Goal: Find specific page/section: Find specific page/section

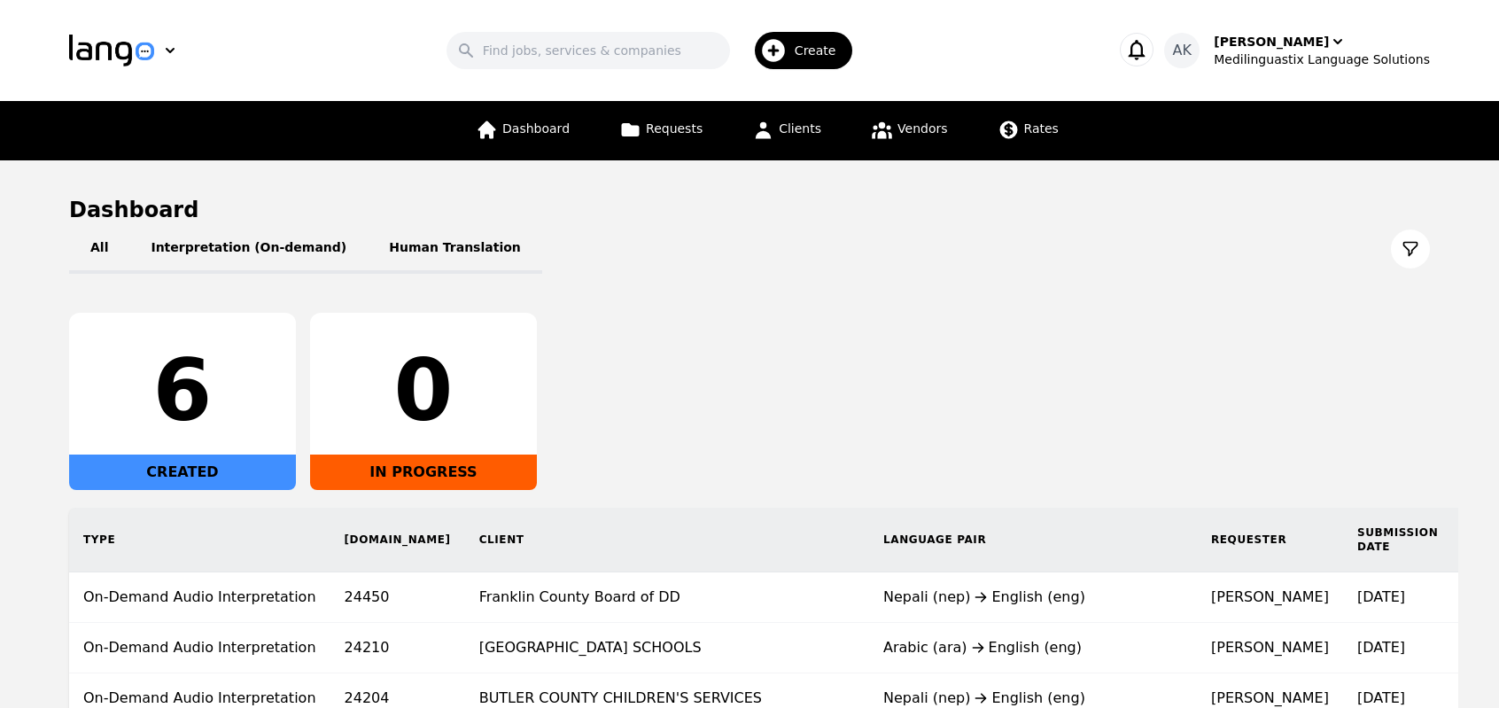
click at [708, 489] on div "All Interpretation (On-demand) Human Translation 6 CREATED 0 IN PROGRESS Type […" at bounding box center [749, 524] width 1361 height 601
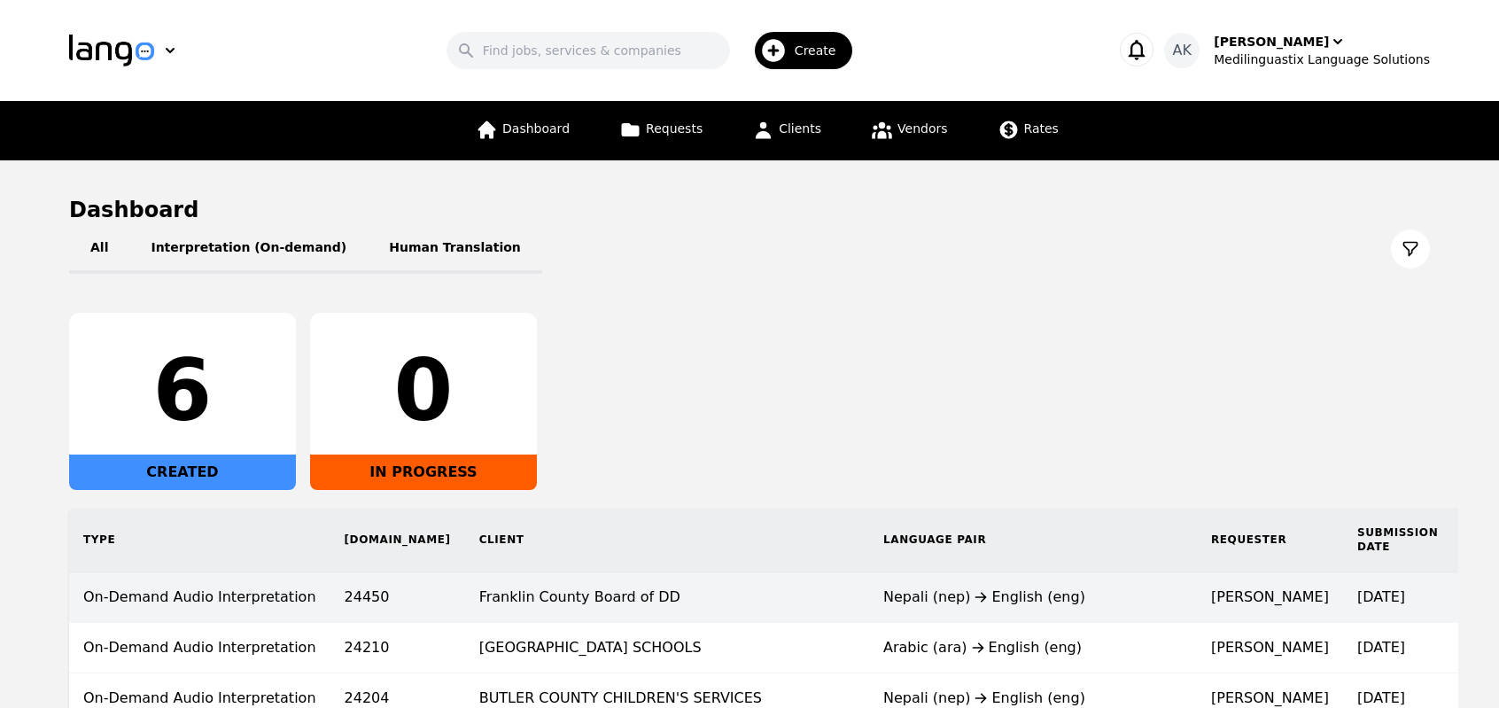
click at [503, 602] on td "Franklin County Board of DD" at bounding box center [667, 597] width 404 height 51
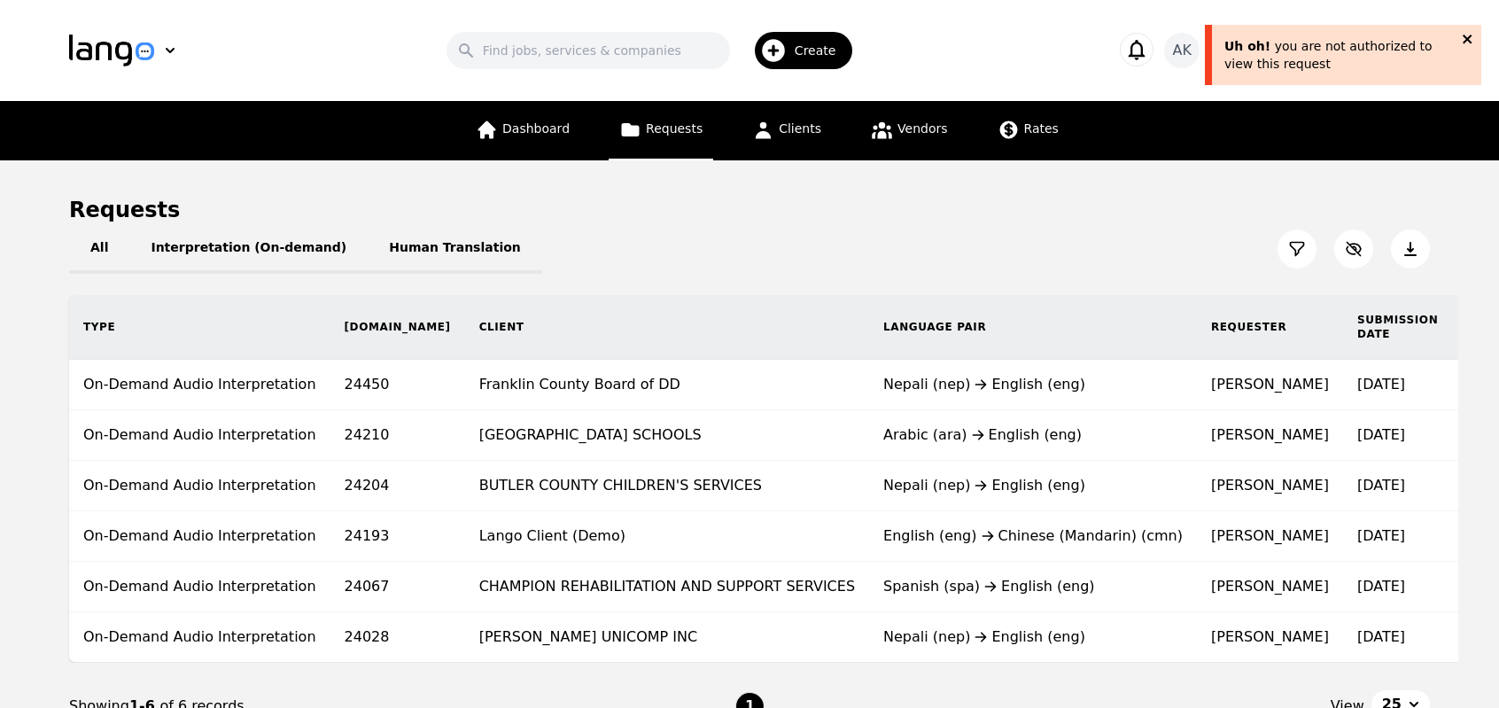
click at [1469, 40] on icon "close" at bounding box center [1467, 39] width 9 height 9
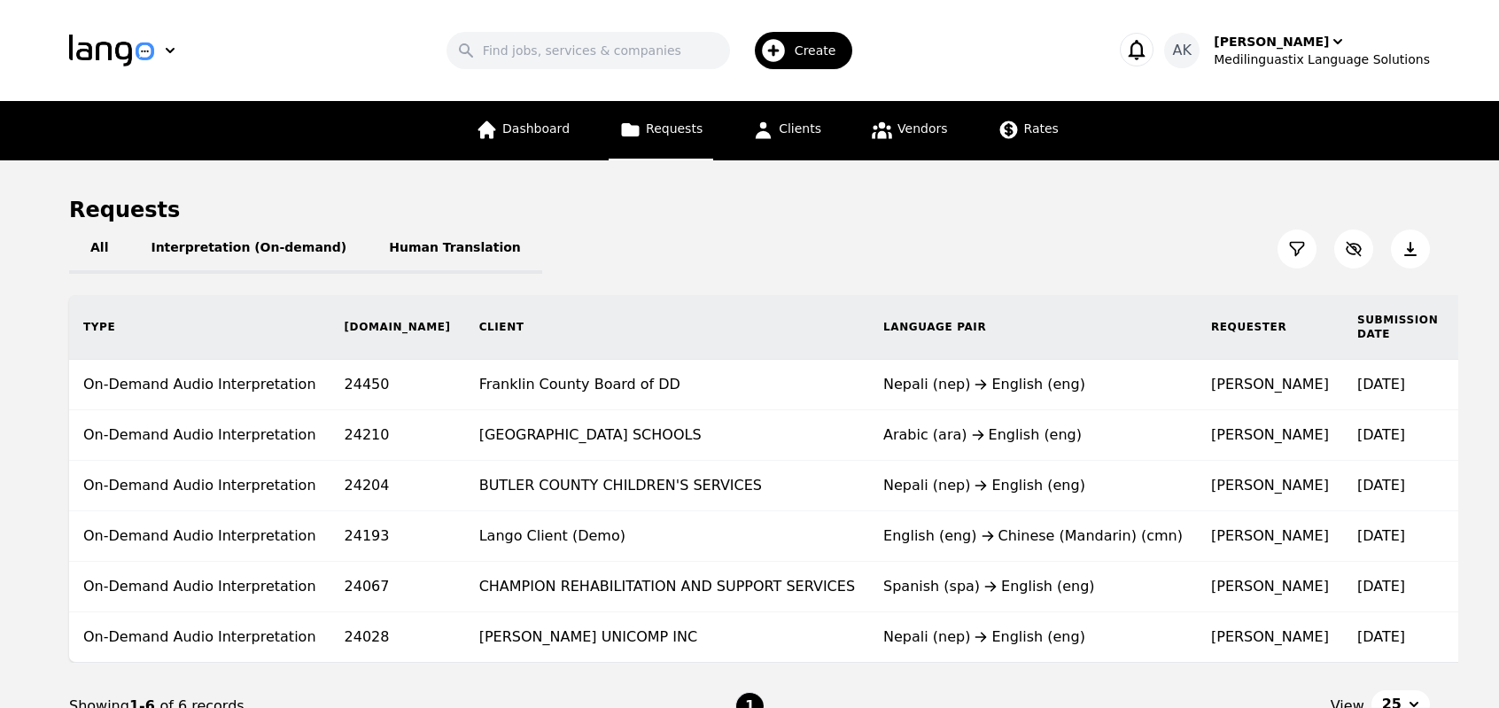
drag, startPoint x: 1297, startPoint y: 61, endPoint x: 369, endPoint y: 115, distance: 929.2
click at [369, 115] on div "Dashboard Requests Clients Vendors Rates" at bounding box center [749, 130] width 1077 height 59
click at [340, 59] on div "Search Create" at bounding box center [654, 50] width 859 height 51
